Goal: Task Accomplishment & Management: Use online tool/utility

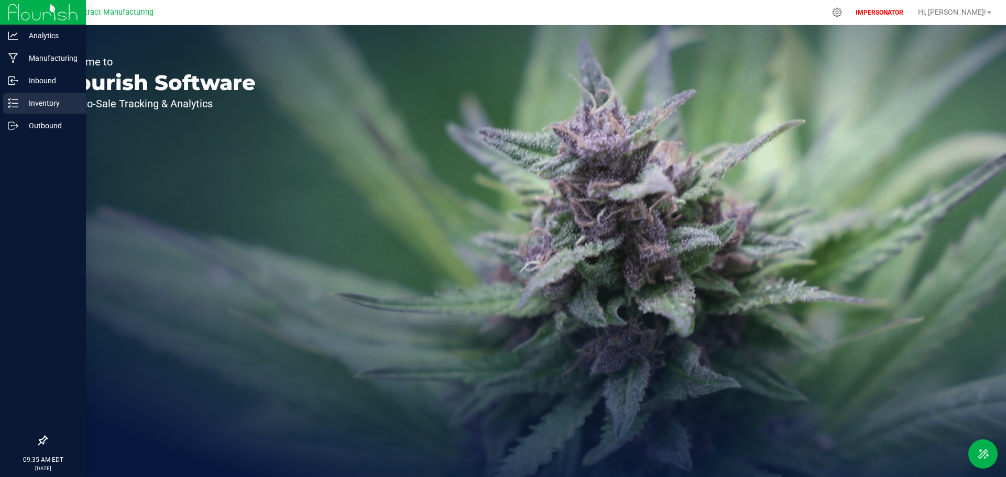
click at [9, 105] on icon at bounding box center [13, 103] width 10 height 10
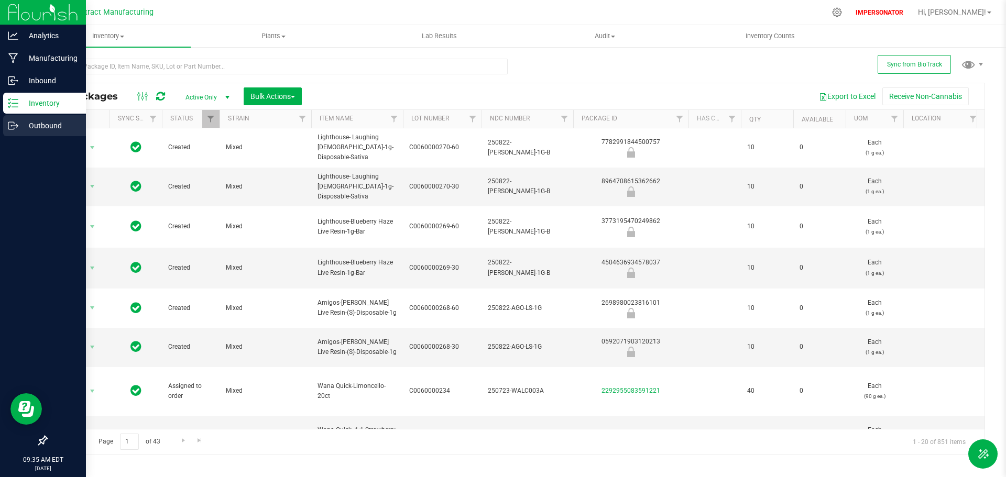
click at [18, 125] on icon at bounding box center [13, 126] width 10 height 10
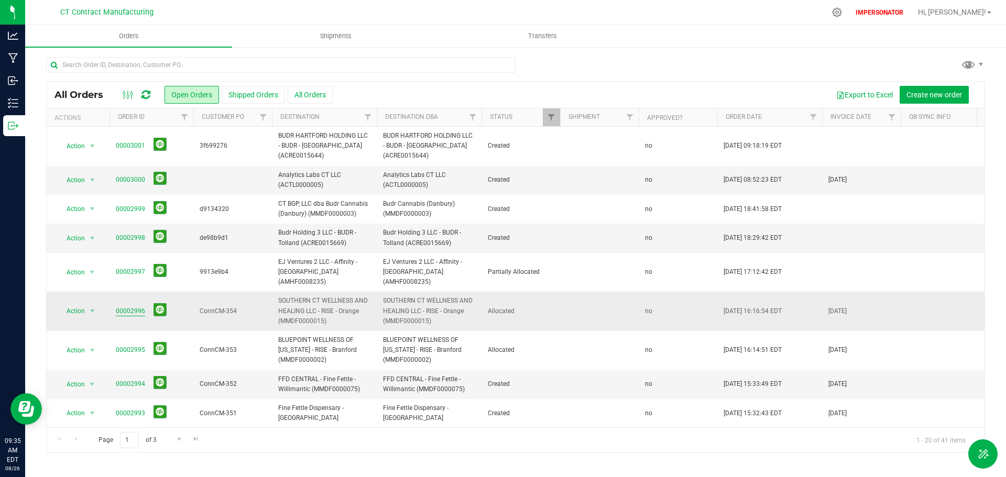
click at [136, 307] on link "00002996" at bounding box center [130, 312] width 29 height 10
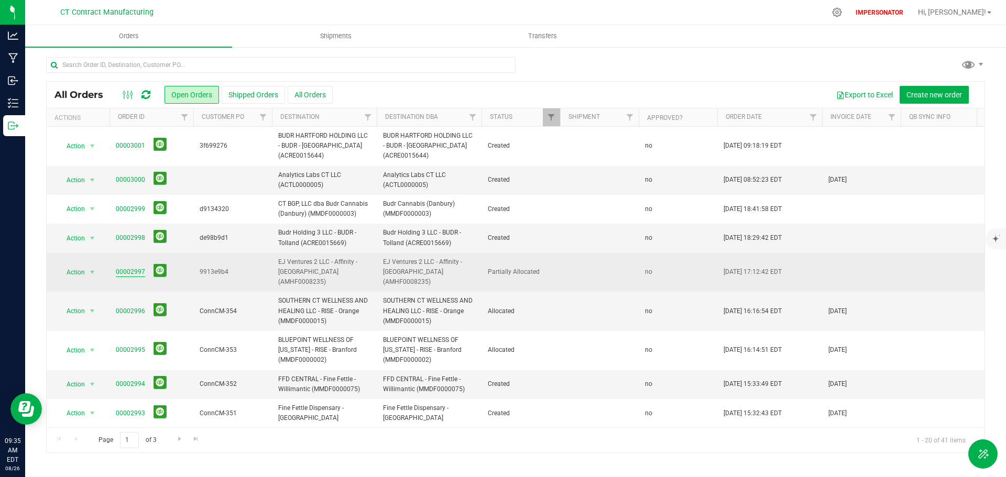
click at [128, 267] on link "00002997" at bounding box center [130, 272] width 29 height 10
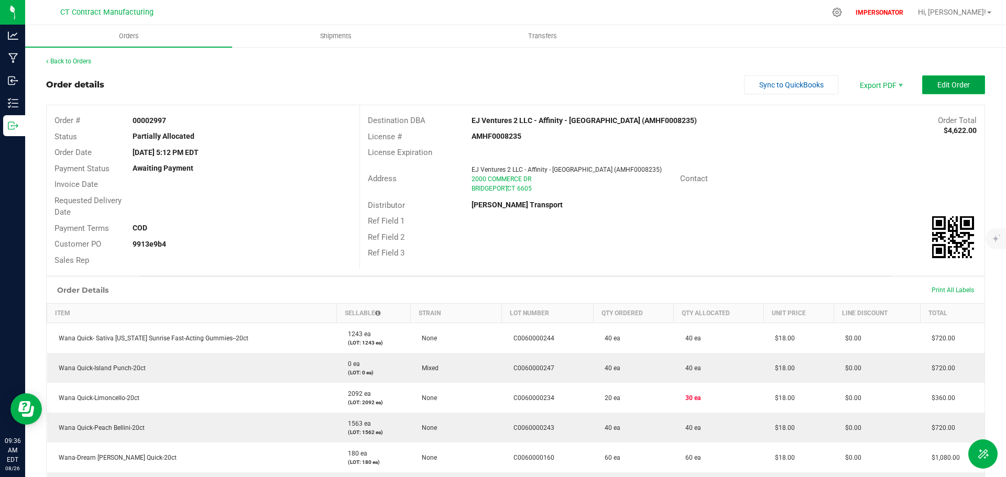
click at [934, 90] on button "Edit Order" at bounding box center [953, 84] width 63 height 19
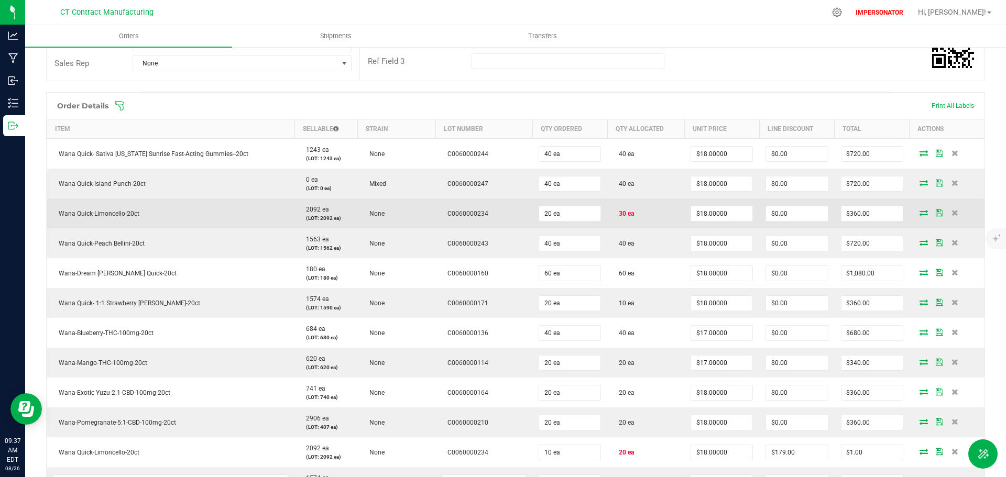
scroll to position [262, 0]
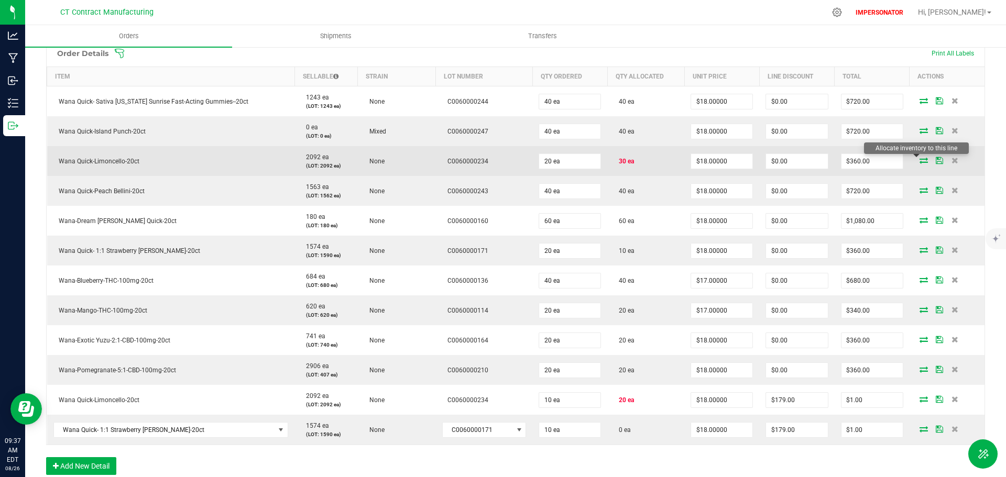
click at [920, 162] on icon at bounding box center [924, 160] width 8 height 6
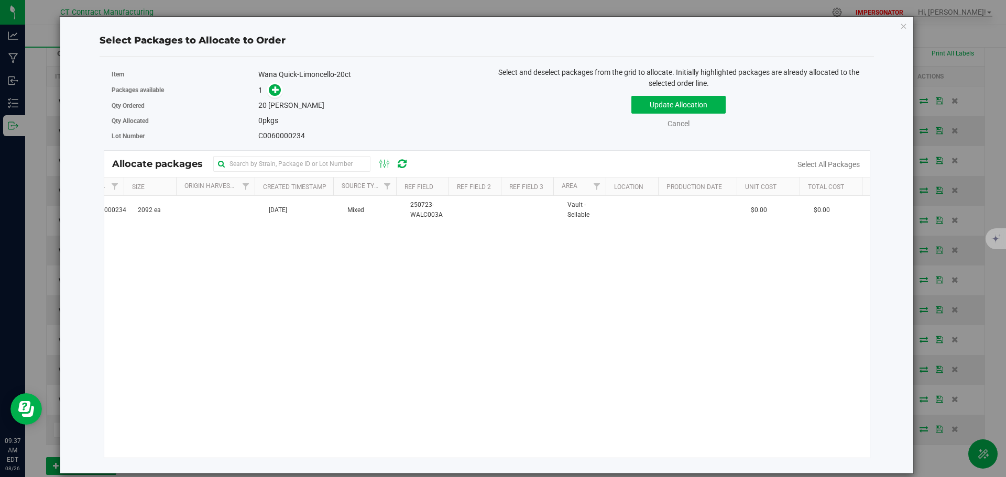
scroll to position [0, 0]
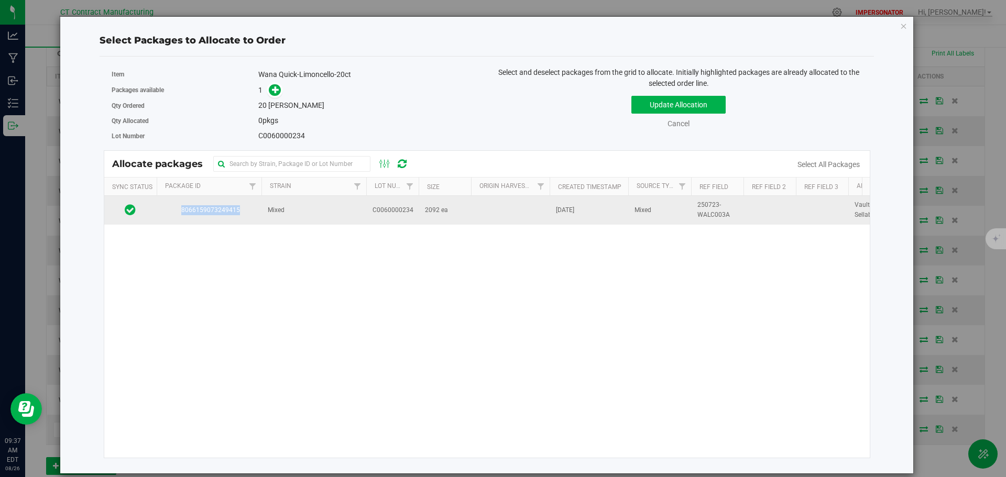
drag, startPoint x: 243, startPoint y: 210, endPoint x: 175, endPoint y: 212, distance: 68.2
click at [175, 212] on span "8066159073249415" at bounding box center [209, 210] width 92 height 10
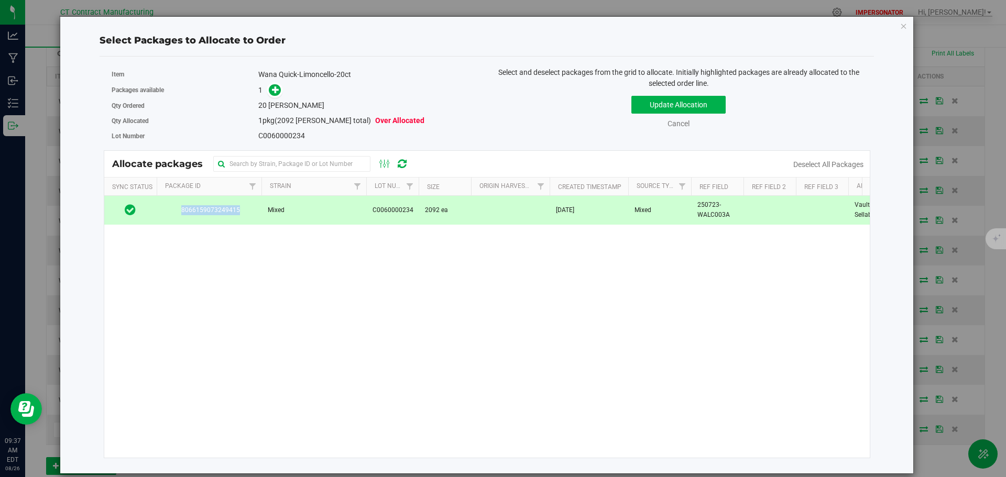
copy span "8066159073249415"
click at [903, 25] on icon "button" at bounding box center [903, 25] width 7 height 13
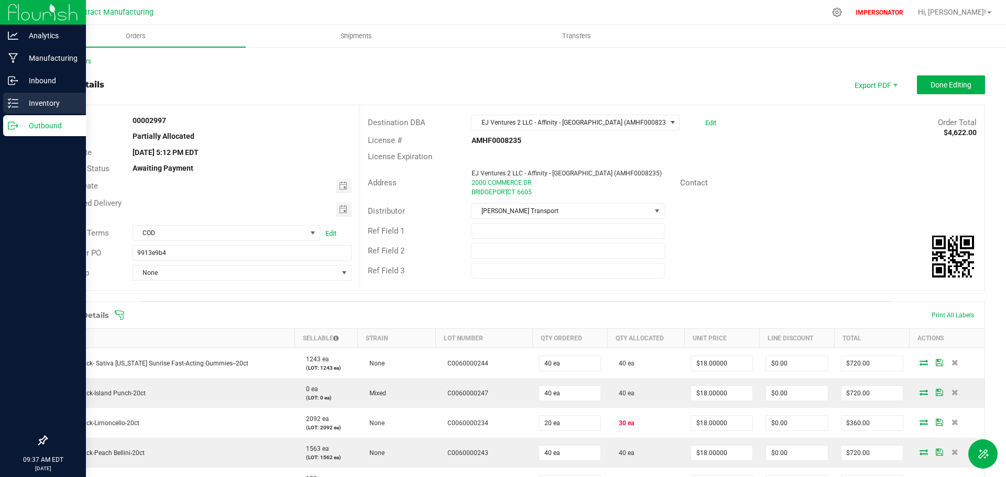
click at [18, 105] on p "Inventory" at bounding box center [49, 103] width 63 height 13
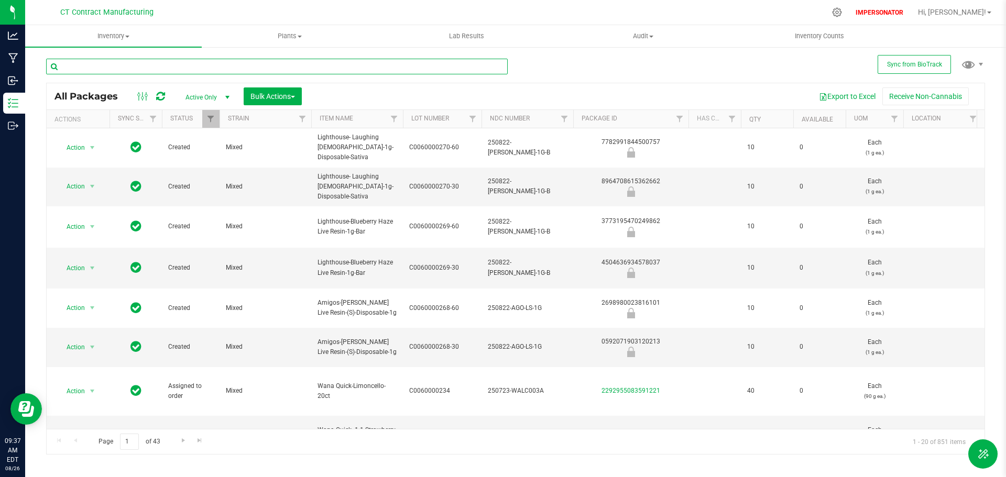
click at [127, 66] on input "text" at bounding box center [277, 67] width 462 height 16
paste input "8066159073249415"
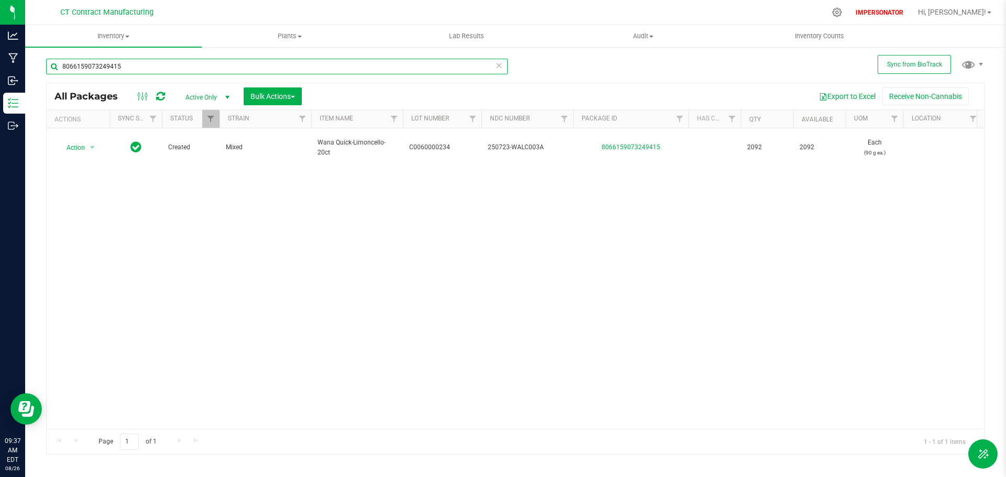
type input "8066159073249415"
